Goal: Transaction & Acquisition: Purchase product/service

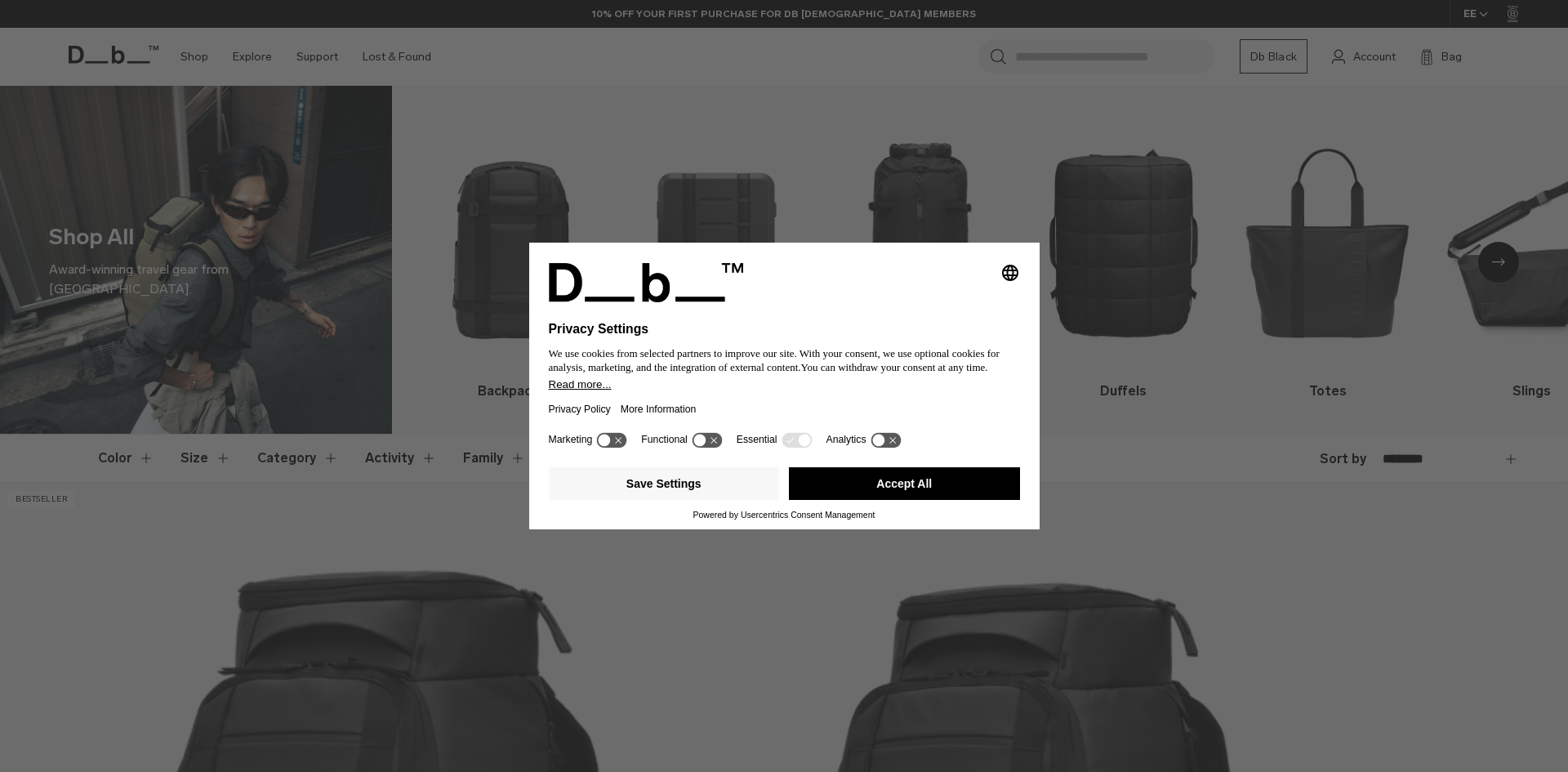
click at [884, 487] on button "Accept All" at bounding box center [904, 484] width 231 height 33
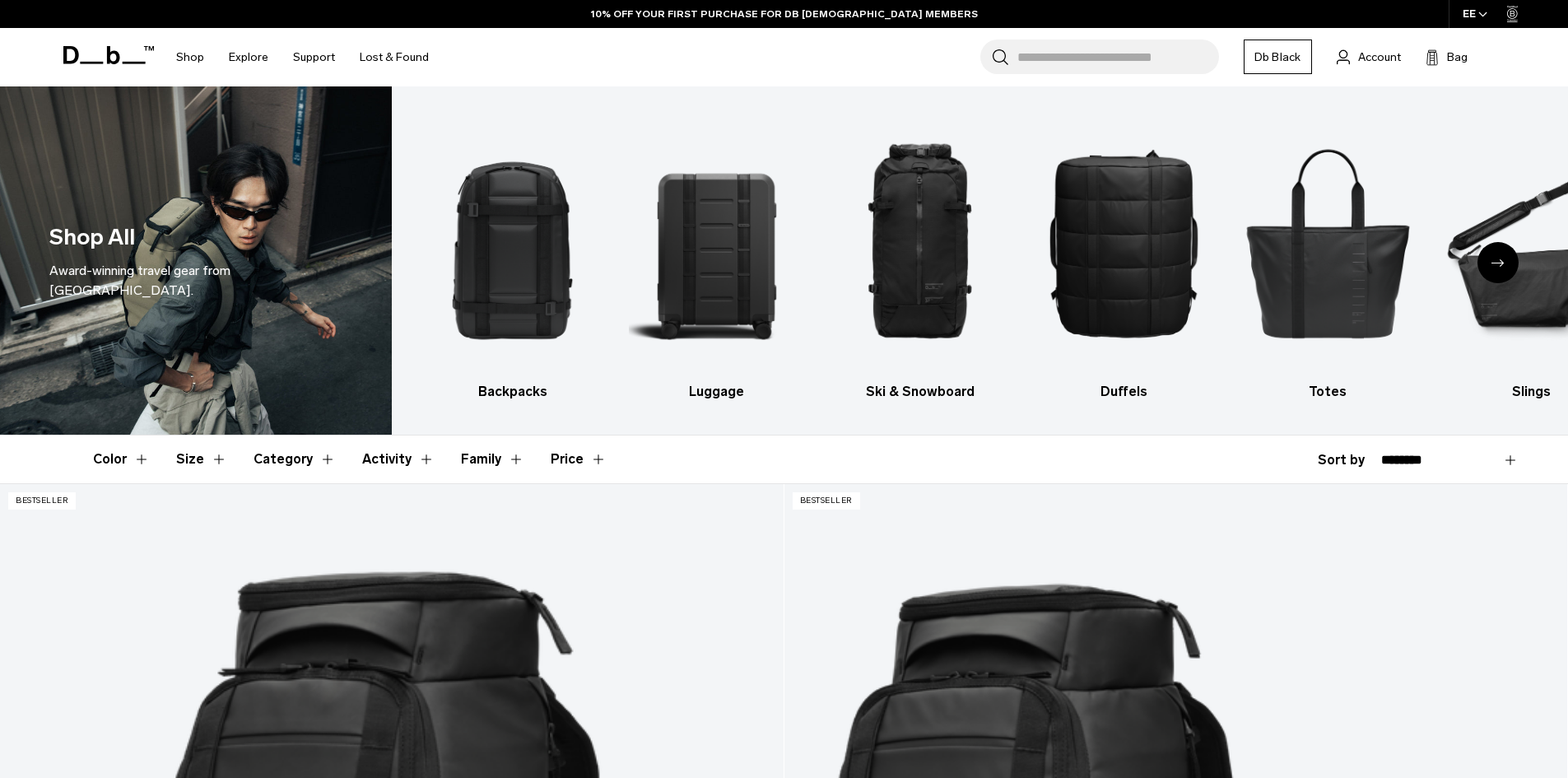
click at [213, 462] on button "Size" at bounding box center [201, 460] width 51 height 47
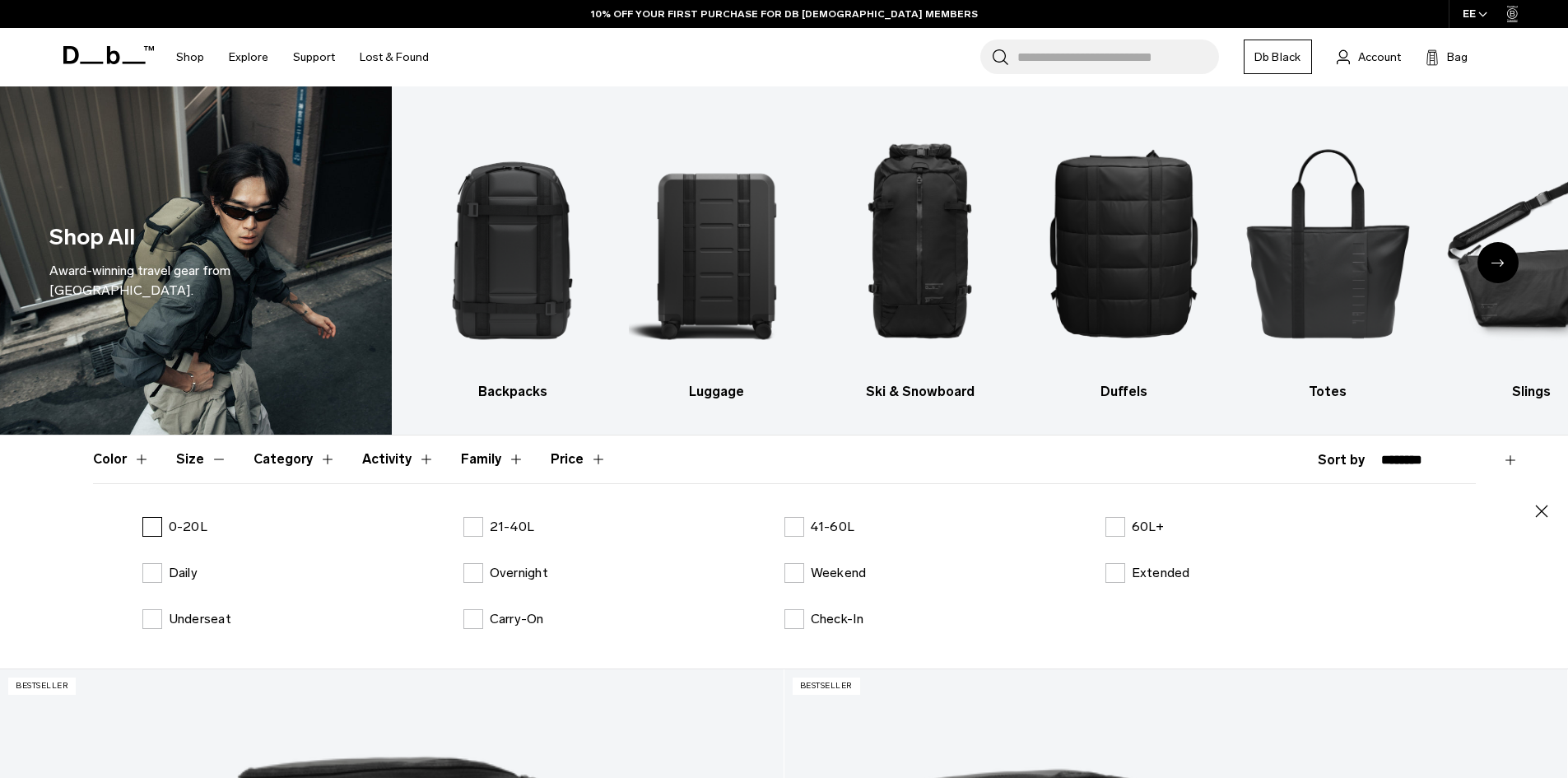
click at [158, 527] on label "0-20L" at bounding box center [175, 526] width 65 height 20
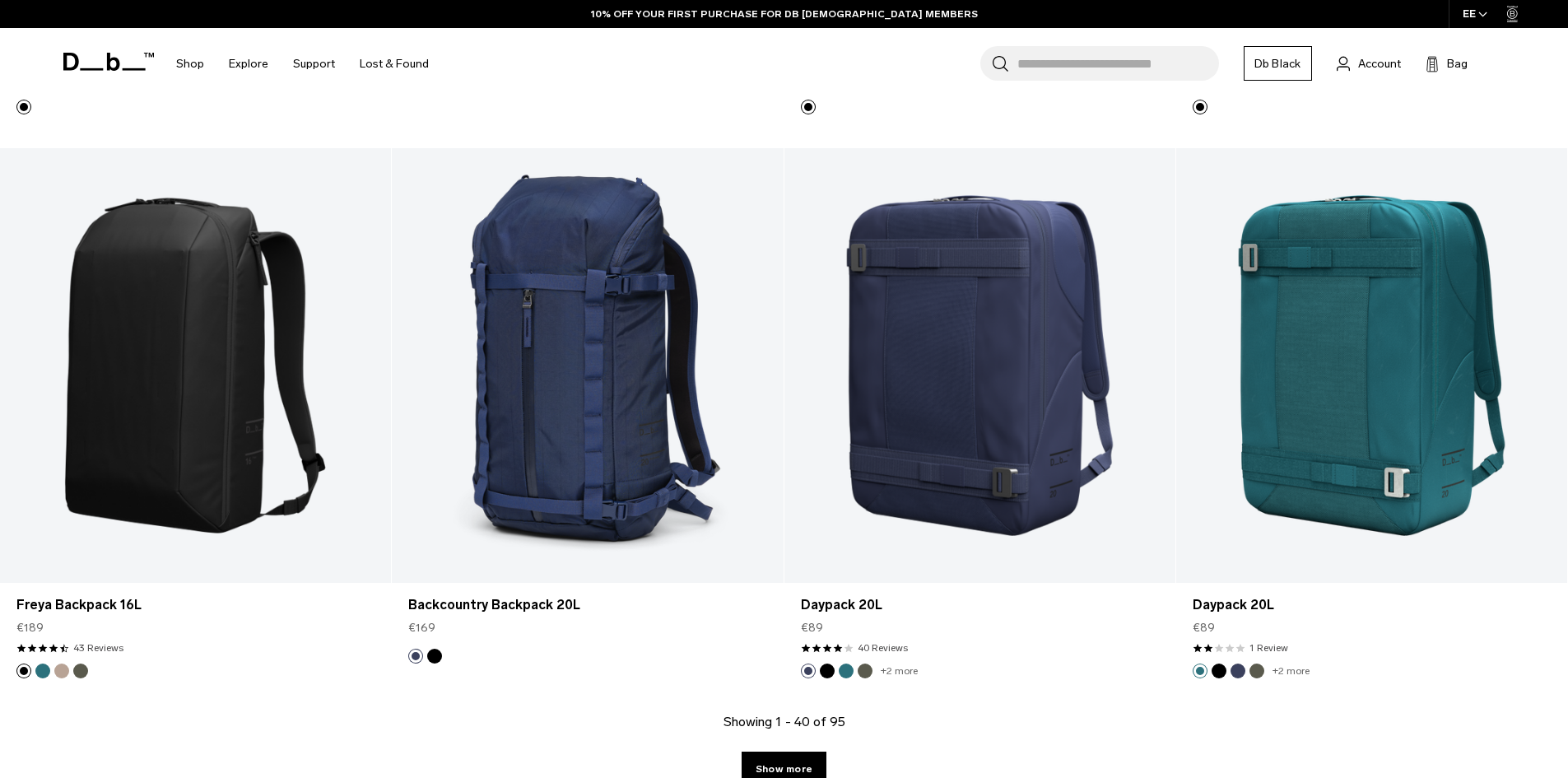
scroll to position [5763, 0]
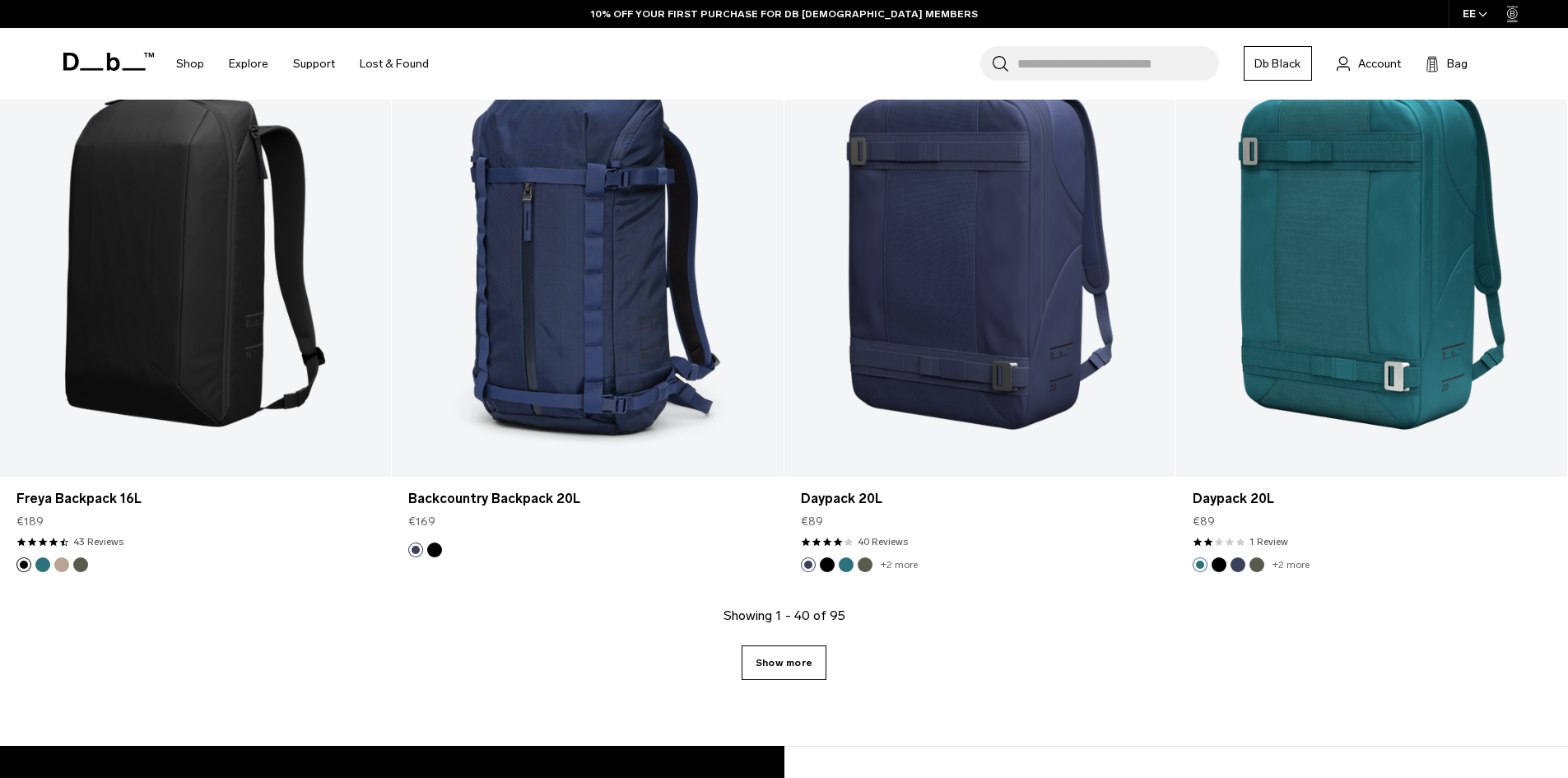
click at [765, 657] on link "Show more" at bounding box center [784, 663] width 85 height 34
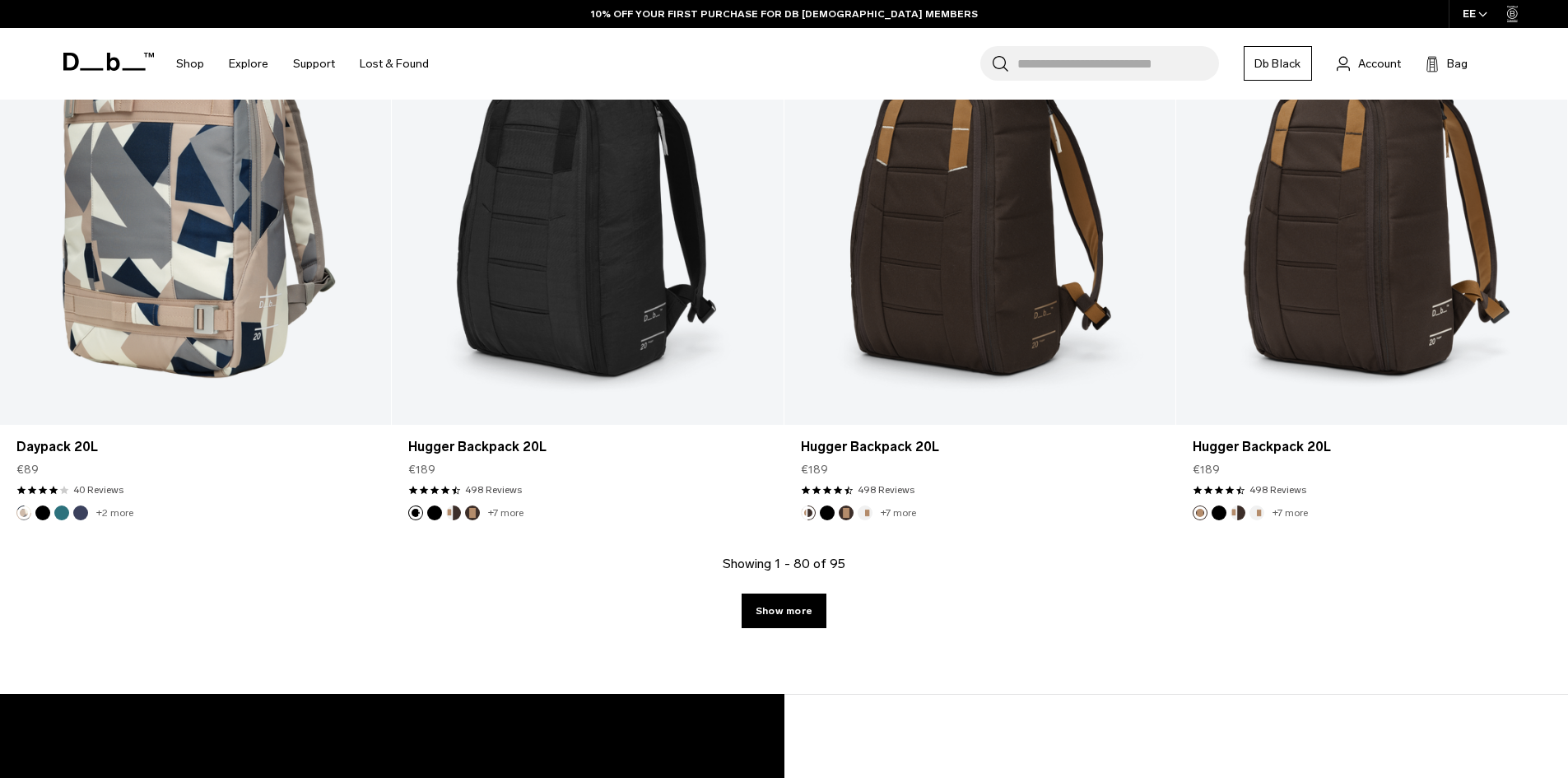
scroll to position [11424, 0]
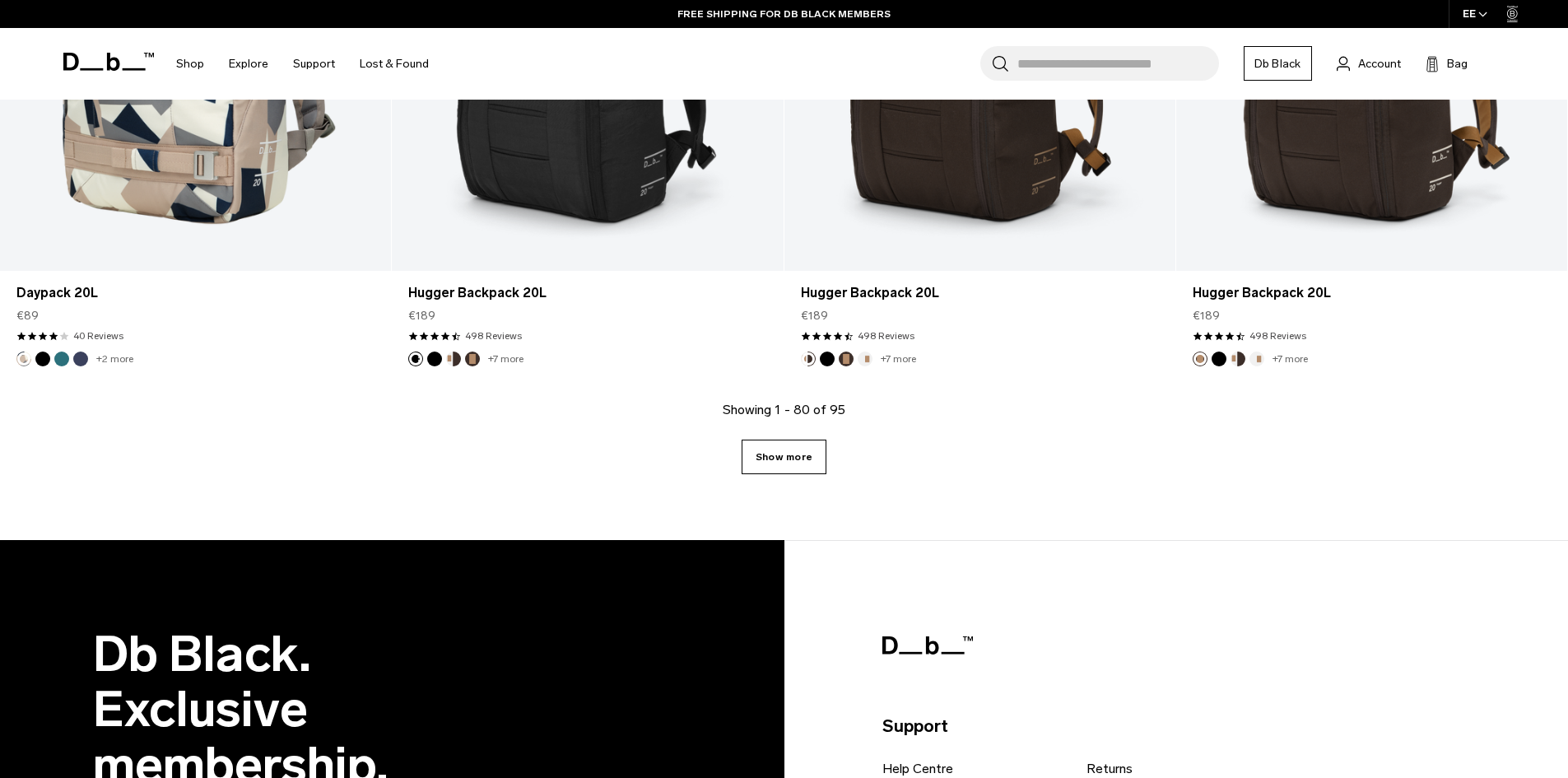
click at [746, 464] on link "Show more" at bounding box center [784, 457] width 85 height 34
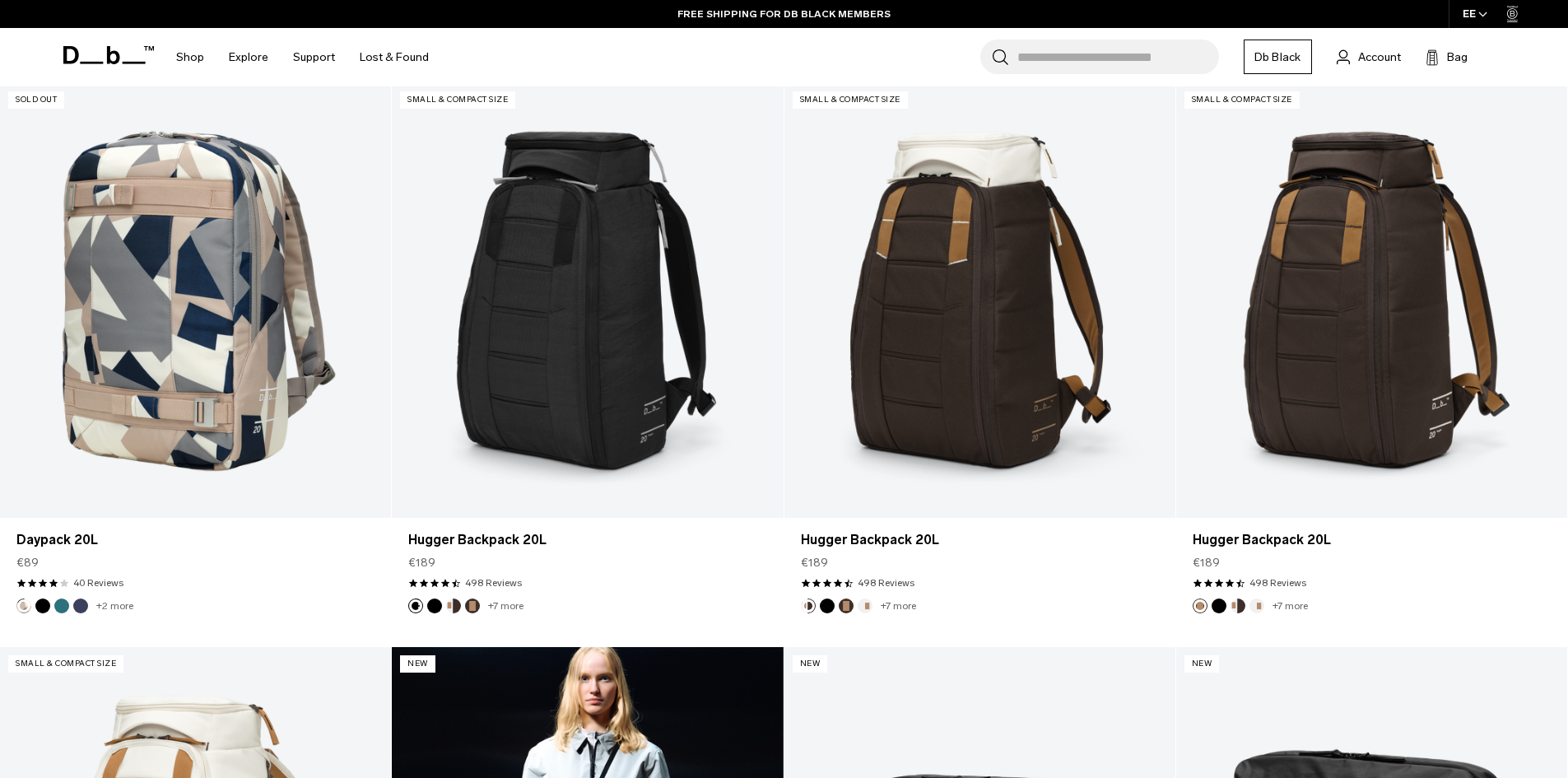
scroll to position [10683, 0]
